Goal: Communication & Community: Participate in discussion

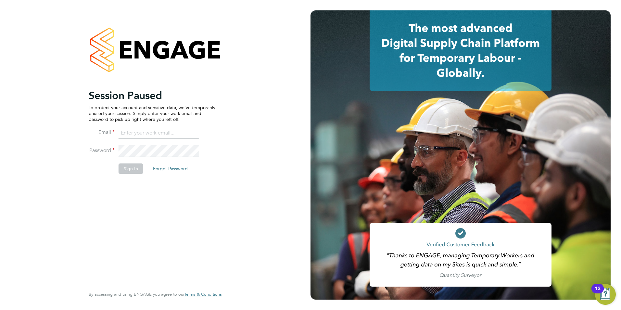
type input "becky@carbonrecruitment.co.uk"
click at [128, 168] on button "Sign In" at bounding box center [130, 168] width 25 height 10
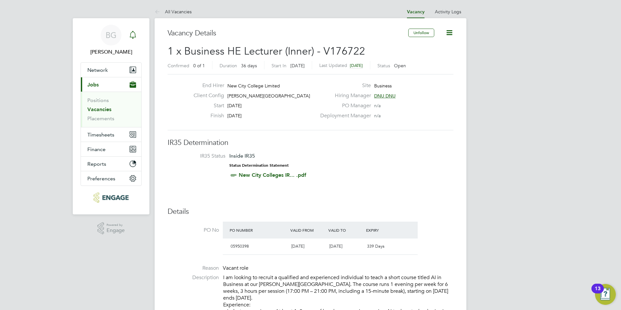
click at [134, 40] on div "Main navigation" at bounding box center [132, 35] width 13 height 13
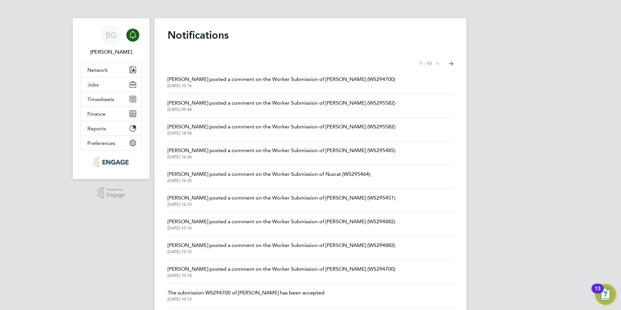
click at [272, 100] on span "[PERSON_NAME] posted a comment on the Worker Submission of [PERSON_NAME] (WS295…" at bounding box center [281, 103] width 228 height 8
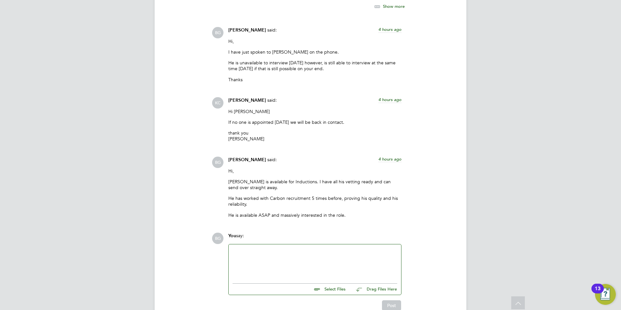
scroll to position [1124, 0]
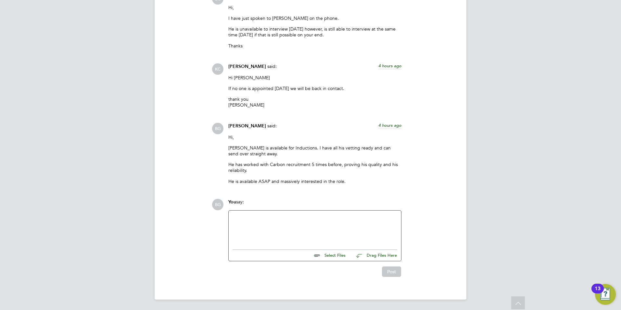
click at [261, 219] on div at bounding box center [314, 228] width 165 height 28
click at [387, 275] on button "Post" at bounding box center [391, 272] width 19 height 10
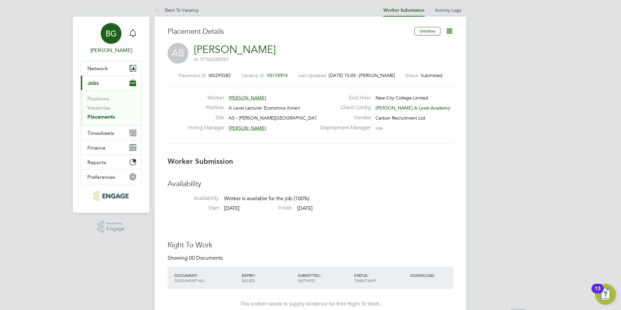
scroll to position [0, 0]
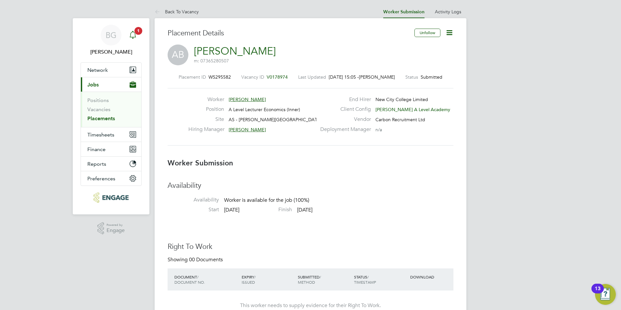
click at [135, 37] on icon "Main navigation" at bounding box center [133, 35] width 8 height 8
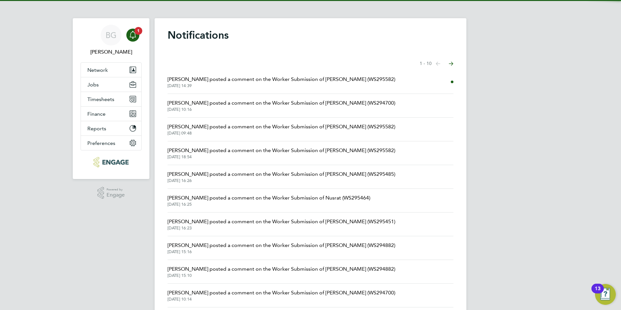
click at [250, 83] on span "Kerry Cattle posted a comment on the Worker Submission of Alex Berhanu (WS29558…" at bounding box center [281, 79] width 228 height 8
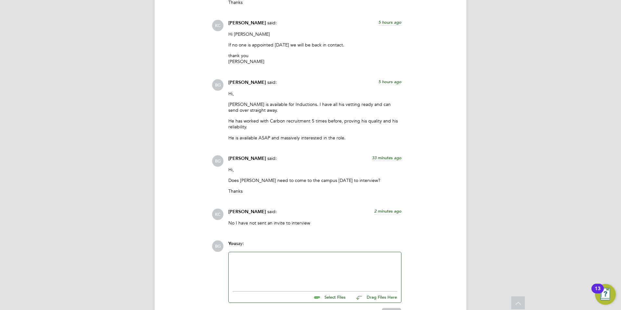
scroll to position [1209, 0]
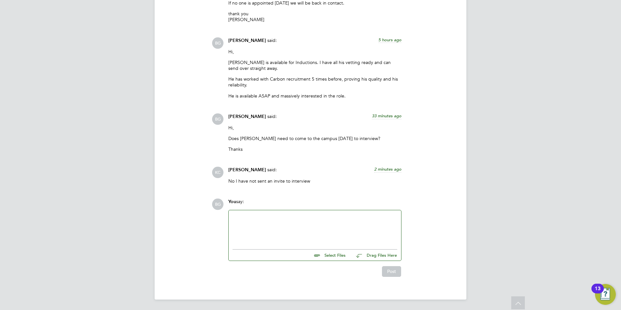
click at [320, 228] on div at bounding box center [314, 228] width 165 height 28
click at [397, 273] on button "Post" at bounding box center [391, 272] width 19 height 10
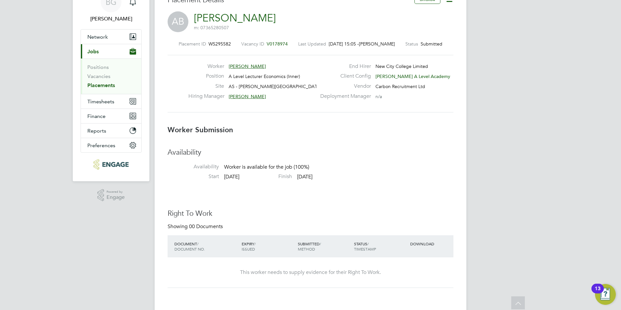
scroll to position [0, 0]
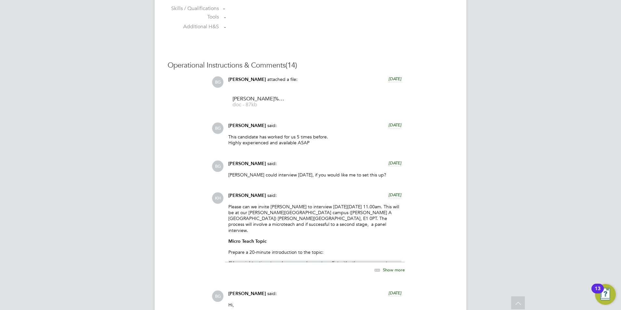
scroll to position [552, 0]
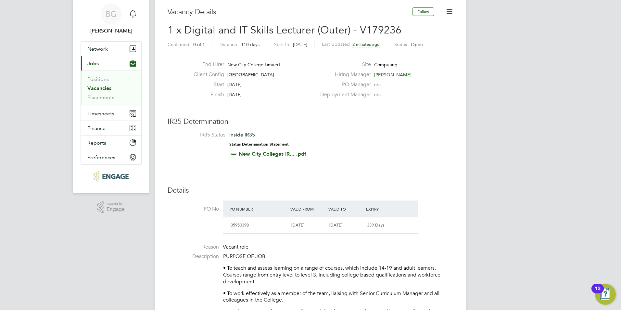
scroll to position [32, 0]
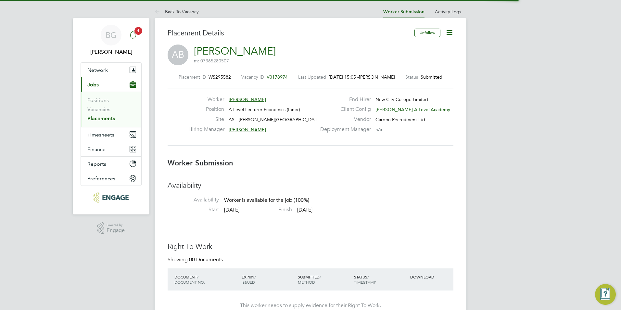
click at [132, 36] on icon "Main navigation" at bounding box center [133, 35] width 8 height 8
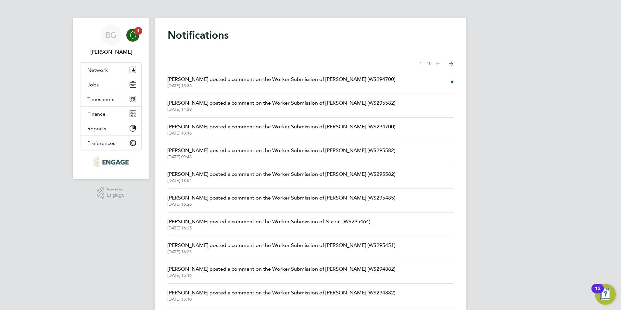
click at [232, 85] on span "26 Aug 2025, 15:36" at bounding box center [281, 85] width 228 height 5
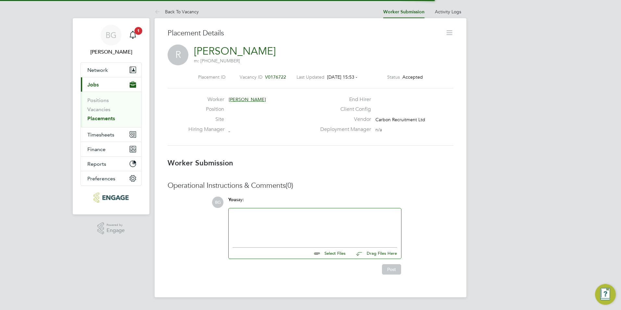
scroll to position [6, 45]
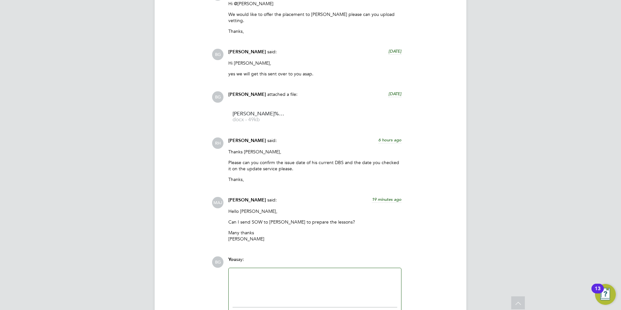
scroll to position [1001, 0]
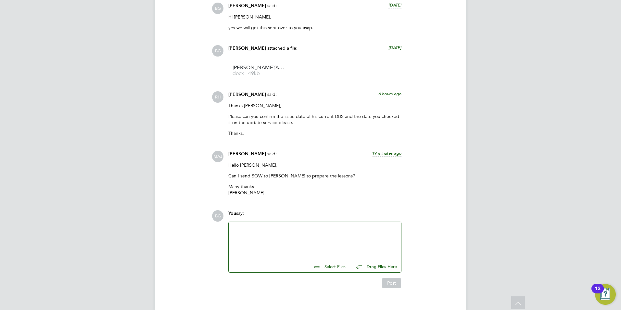
click at [325, 226] on div at bounding box center [314, 240] width 165 height 28
click at [243, 249] on div "He hgas a new DBS that is" at bounding box center [314, 252] width 165 height 6
click at [301, 249] on div "He has a new DBS that is" at bounding box center [314, 252] width 165 height 6
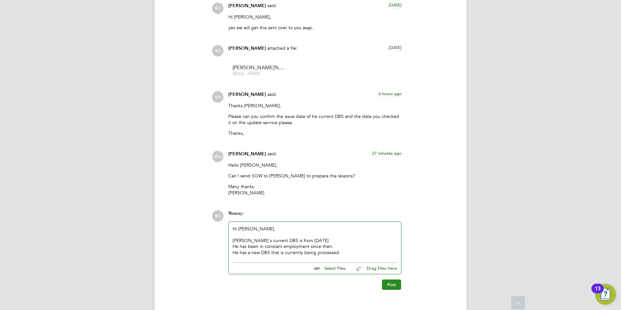
click at [385, 279] on button "Post" at bounding box center [391, 284] width 19 height 10
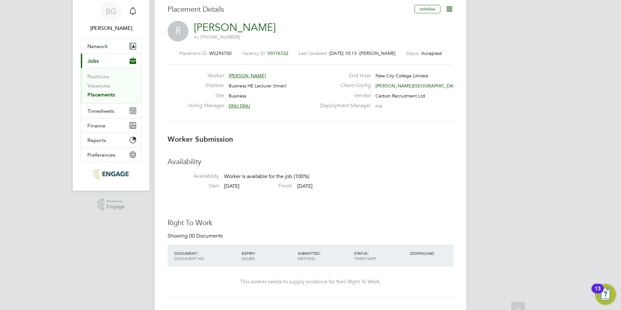
scroll to position [0, 0]
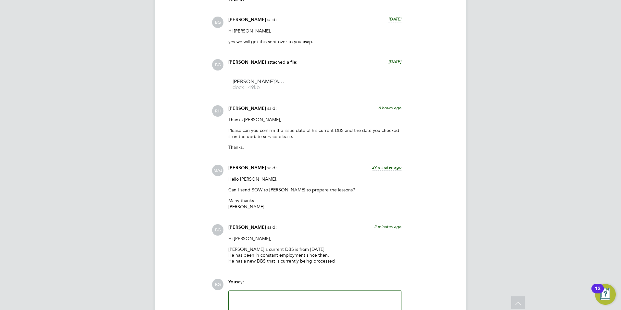
scroll to position [1055, 0]
